Goal: Book appointment/travel/reservation

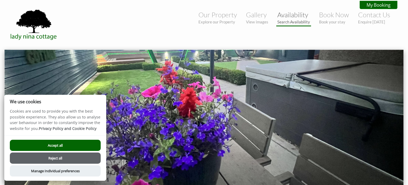
click at [282, 16] on link "Availability Search Availability" at bounding box center [293, 18] width 33 height 14
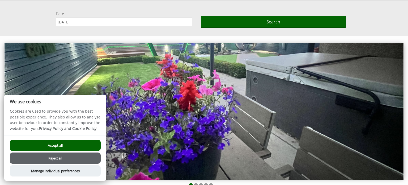
scroll to position [49, 0]
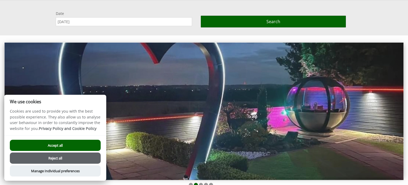
click at [142, 24] on input "[DATE]" at bounding box center [124, 21] width 136 height 9
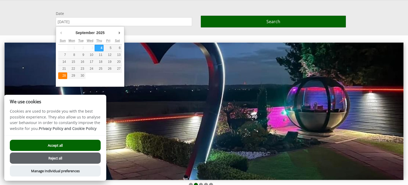
type input "28/09/2025"
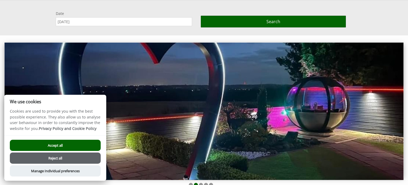
click at [68, 146] on button "Accept all" at bounding box center [55, 144] width 91 height 11
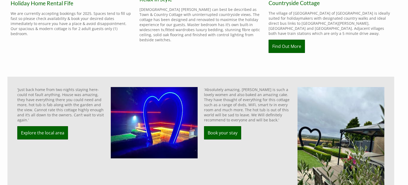
scroll to position [309, 0]
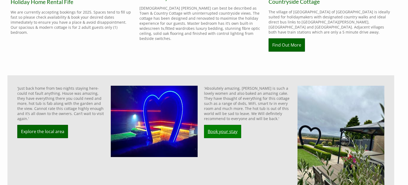
click at [219, 128] on link "Book your stay" at bounding box center [222, 131] width 37 height 13
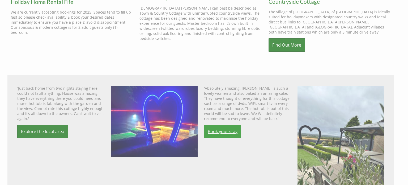
click at [219, 128] on link "Book your stay" at bounding box center [222, 131] width 37 height 13
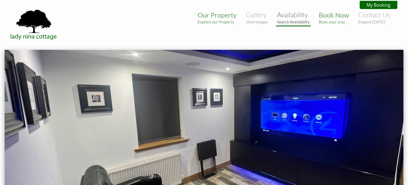
click at [281, 22] on small "Search Availability" at bounding box center [293, 21] width 33 height 5
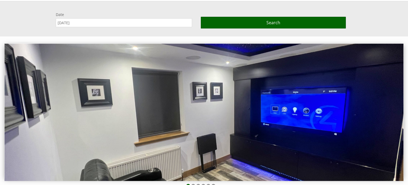
scroll to position [49, 0]
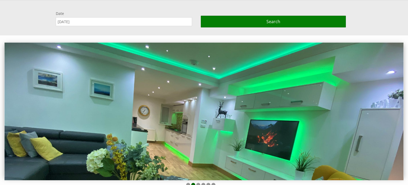
click at [272, 19] on span "Search" at bounding box center [273, 22] width 14 height 6
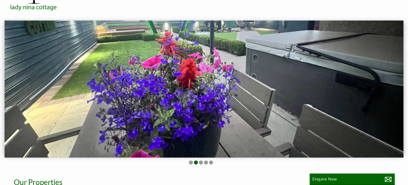
scroll to position [0, 0]
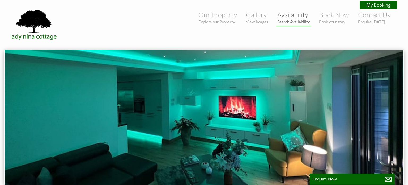
click at [289, 22] on small "Search Availability" at bounding box center [293, 21] width 33 height 5
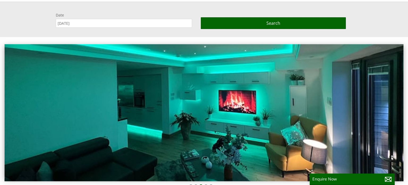
scroll to position [49, 0]
